Goal: Transaction & Acquisition: Download file/media

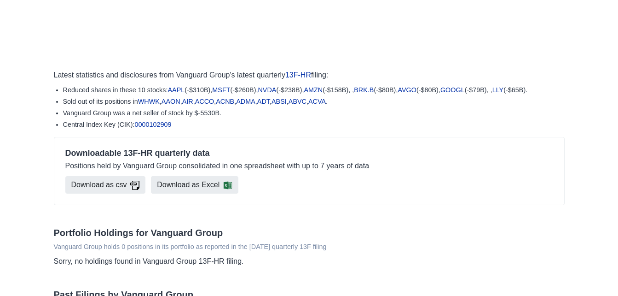
scroll to position [230, 0]
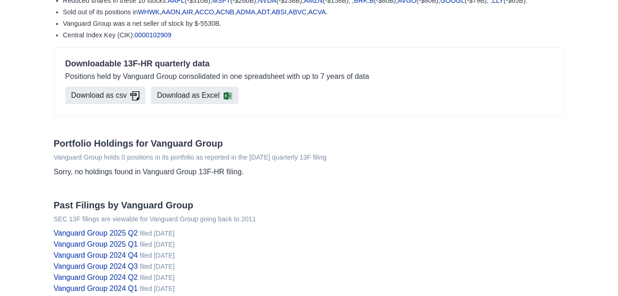
click at [136, 188] on div "Portfolio Holdings for Vanguard Group Vanguard Group holds 0 positions in its p…" at bounding box center [309, 283] width 525 height 291
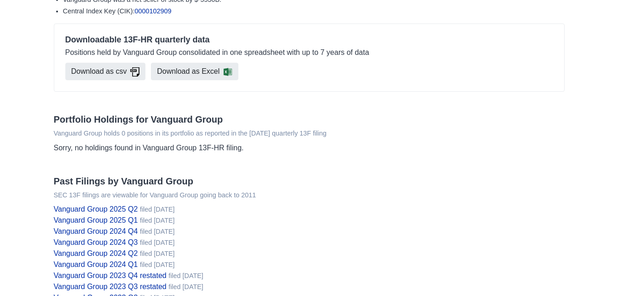
scroll to position [253, 0]
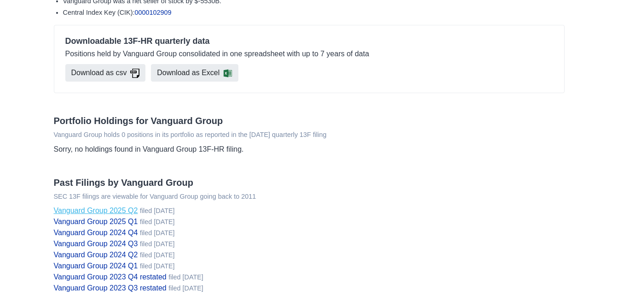
click at [111, 212] on link "Vanguard Group 2025 Q2" at bounding box center [96, 210] width 84 height 8
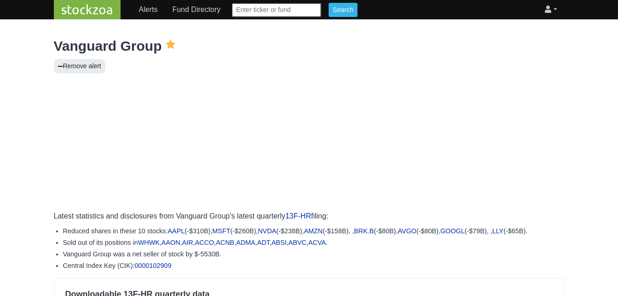
click at [555, 9] on link at bounding box center [550, 9] width 19 height 18
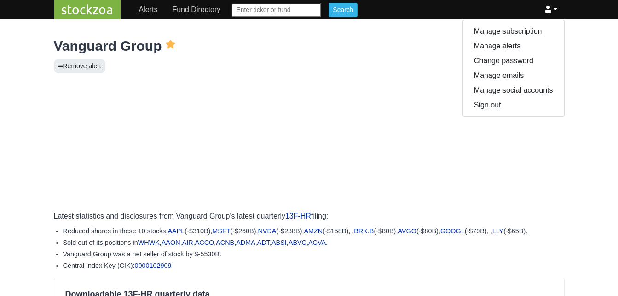
click at [457, 42] on h1 "Vanguard Group" at bounding box center [309, 46] width 511 height 17
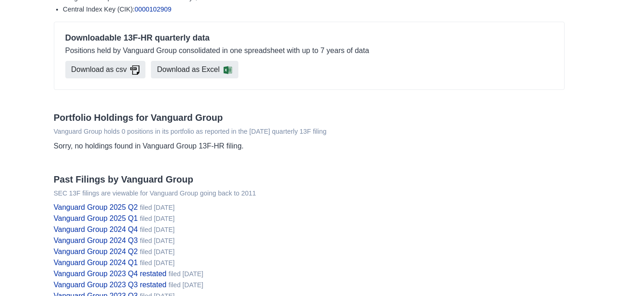
scroll to position [257, 0]
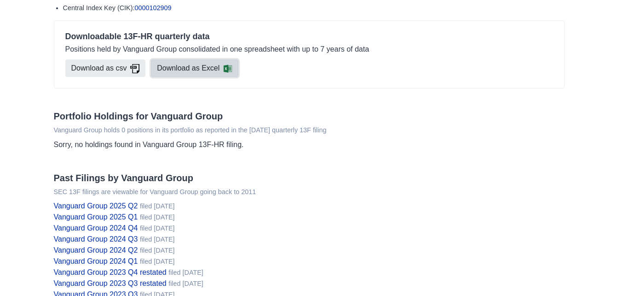
click at [209, 70] on link "Download as Excel" at bounding box center [194, 67] width 87 height 17
click at [211, 68] on link "Download as Excel" at bounding box center [194, 67] width 87 height 17
click at [218, 68] on link "Download as Excel" at bounding box center [194, 67] width 87 height 17
